Goal: Check status: Check status

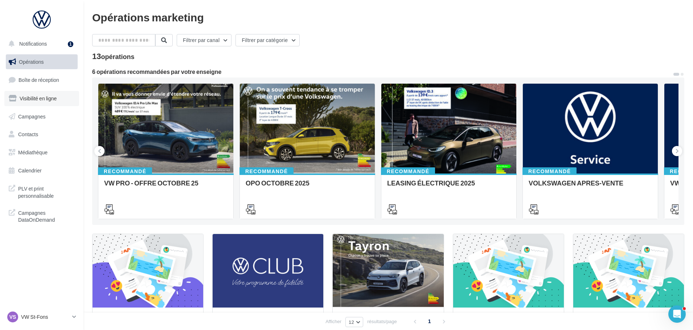
click at [68, 100] on link "Visibilité en ligne" at bounding box center [41, 98] width 75 height 15
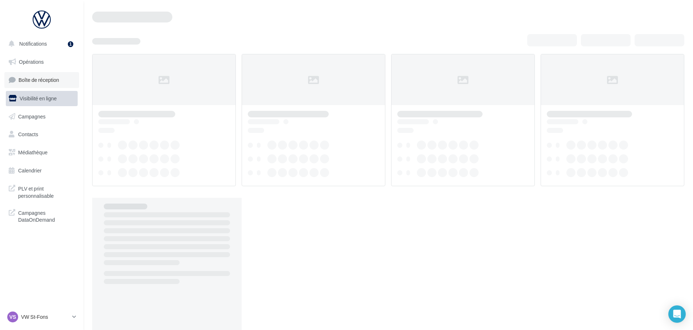
click at [50, 81] on span "Boîte de réception" at bounding box center [38, 80] width 41 height 6
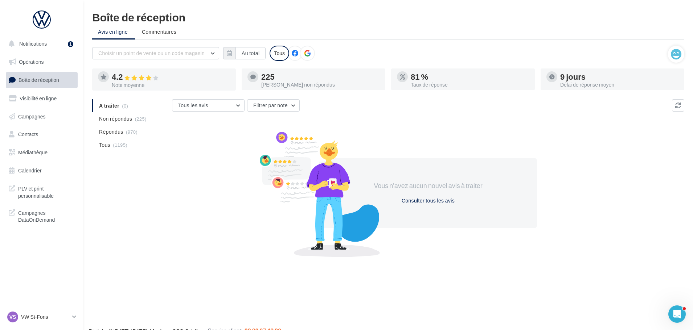
click at [147, 84] on div "Note moyenne" at bounding box center [171, 85] width 118 height 5
click at [251, 53] on button "Au total" at bounding box center [250, 53] width 30 height 12
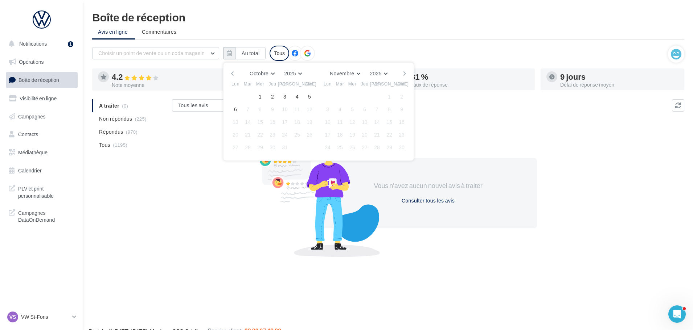
click at [238, 71] on div "Octobre [PERSON_NAME] Mars Avril Mai Juin Juillet Août Septembre Octobre Novemb…" at bounding box center [318, 74] width 166 height 10
click at [235, 73] on button "button" at bounding box center [232, 74] width 6 height 10
click at [312, 149] on button "31" at bounding box center [309, 147] width 11 height 11
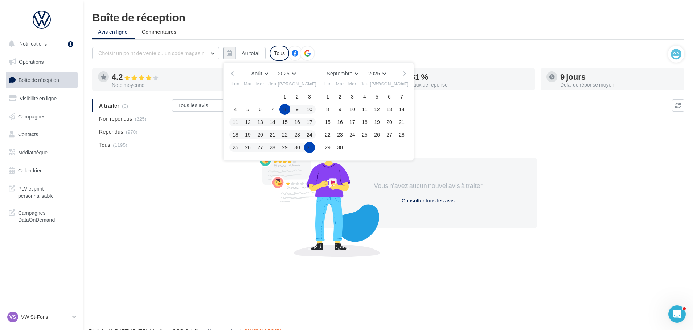
click at [229, 72] on button "button" at bounding box center [232, 74] width 6 height 10
click at [232, 75] on button "button" at bounding box center [232, 74] width 6 height 10
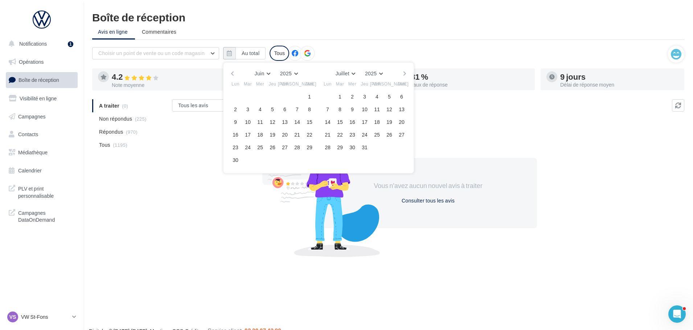
click at [233, 75] on button "button" at bounding box center [232, 74] width 6 height 10
click at [233, 74] on button "button" at bounding box center [232, 74] width 6 height 10
click at [234, 74] on button "button" at bounding box center [232, 74] width 6 height 10
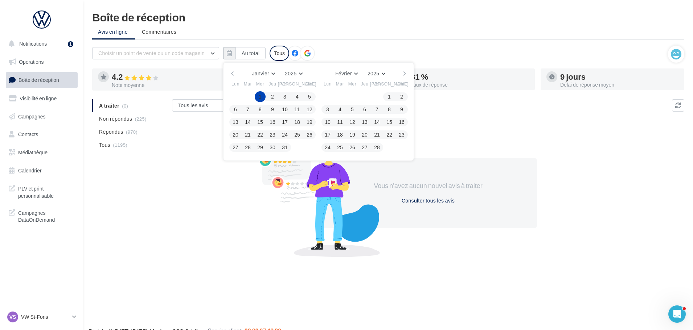
click at [264, 96] on button "1" at bounding box center [260, 96] width 11 height 11
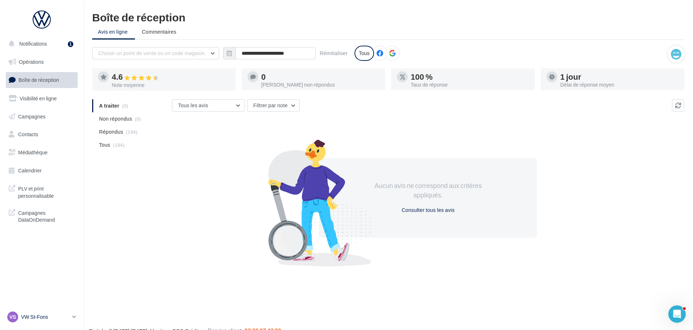
click at [54, 322] on div "VS VW St-Fons vw-stf-gru" at bounding box center [38, 317] width 62 height 11
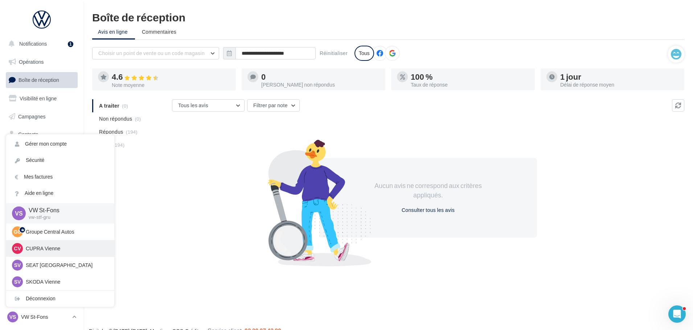
scroll to position [36, 0]
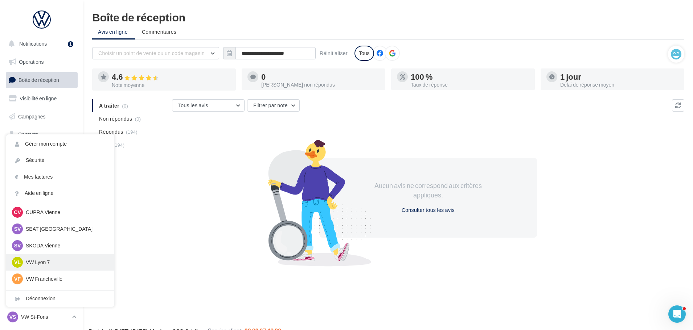
click at [63, 262] on p "VW Lyon 7" at bounding box center [66, 262] width 80 height 7
